Goal: Transaction & Acquisition: Download file/media

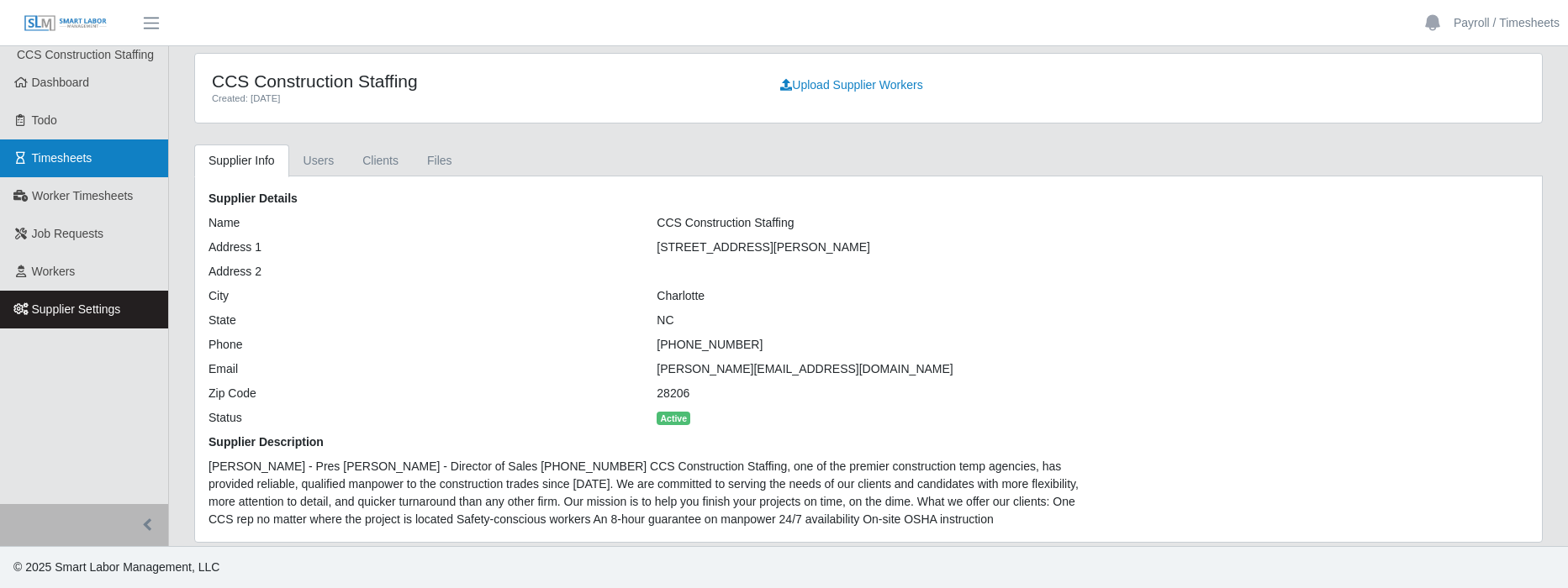
click at [87, 167] on link "Timesheets" at bounding box center [84, 158] width 169 height 38
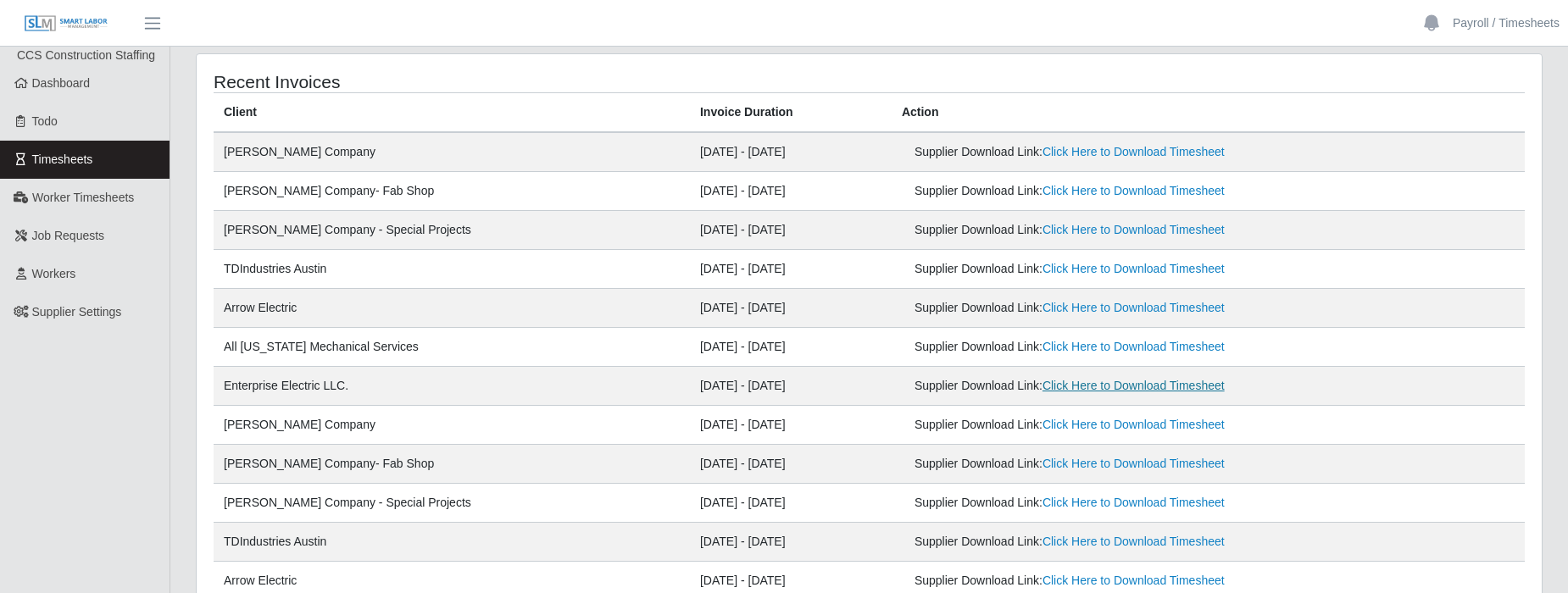
click at [1104, 384] on link "Click Here to Download Timesheet" at bounding box center [1133, 385] width 182 height 14
click at [1120, 342] on link "Click Here to Download Timesheet" at bounding box center [1133, 346] width 182 height 14
click at [1092, 301] on link "Click Here to Download Timesheet" at bounding box center [1133, 308] width 182 height 14
click at [1048, 262] on link "Click Here to Download Timesheet" at bounding box center [1133, 269] width 182 height 14
click at [1151, 231] on link "Click Here to Download Timesheet" at bounding box center [1133, 229] width 182 height 14
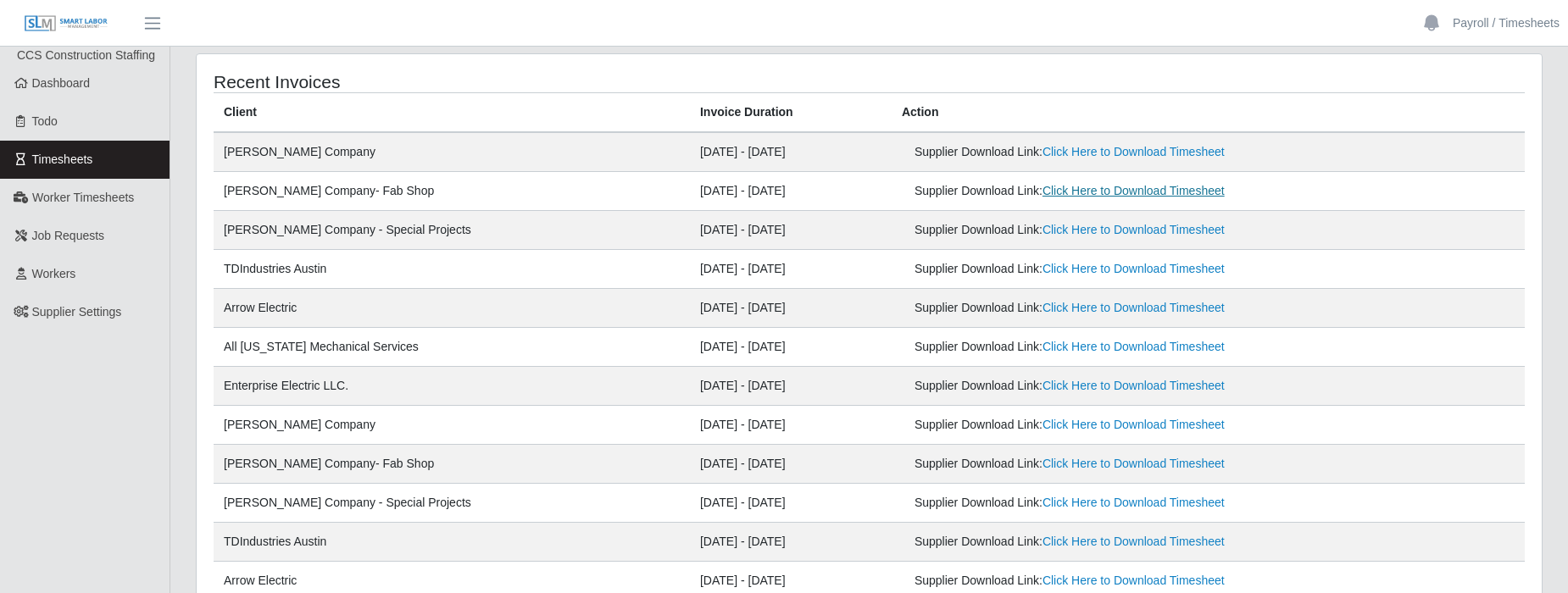
click at [1134, 191] on link "Click Here to Download Timesheet" at bounding box center [1133, 190] width 182 height 14
click at [1143, 154] on link "Click Here to Download Timesheet" at bounding box center [1133, 151] width 182 height 14
